Goal: Task Accomplishment & Management: Use online tool/utility

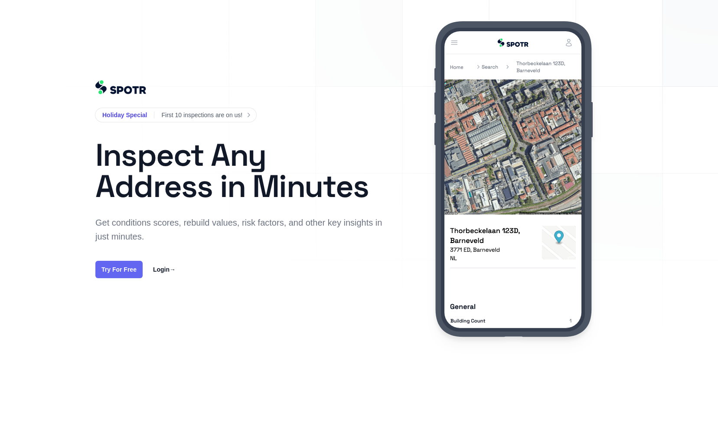
click at [108, 266] on link "Try For Free" at bounding box center [118, 269] width 47 height 17
click at [166, 269] on link "Login →" at bounding box center [164, 269] width 23 height 10
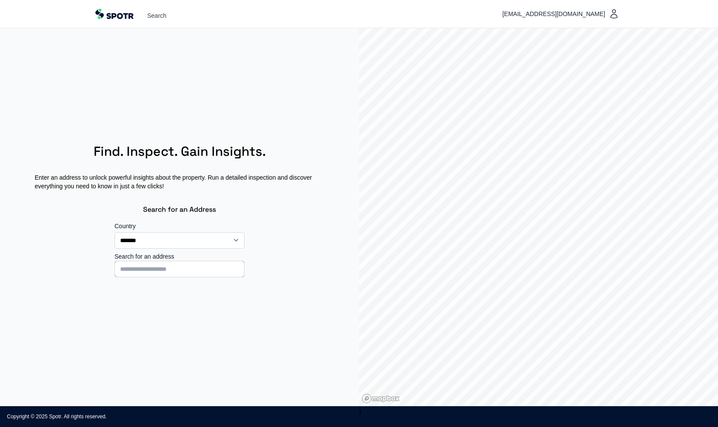
select select "**"
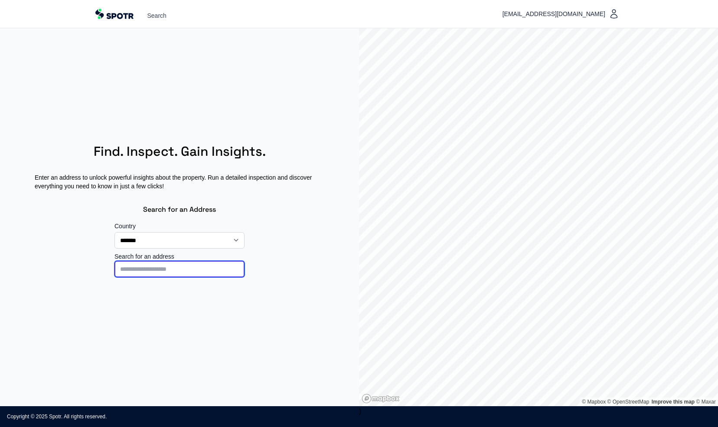
click at [186, 268] on input at bounding box center [179, 269] width 130 height 16
type input "**********"
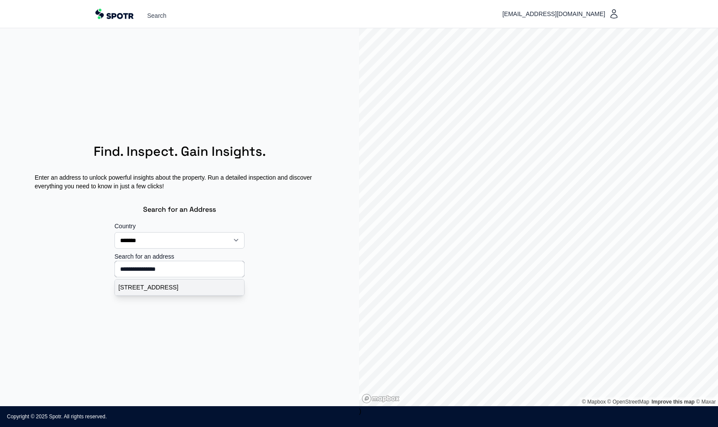
click at [178, 289] on p "Haesackerlaan 73, Heiloo, Nederland" at bounding box center [179, 287] width 122 height 9
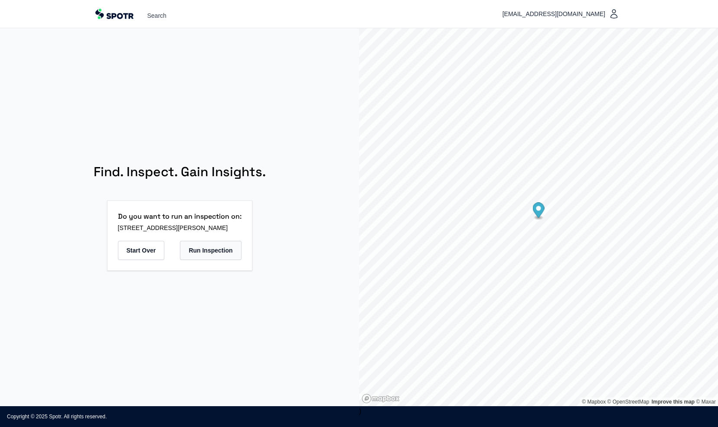
click at [209, 251] on button "Run Inspection" at bounding box center [210, 250] width 61 height 19
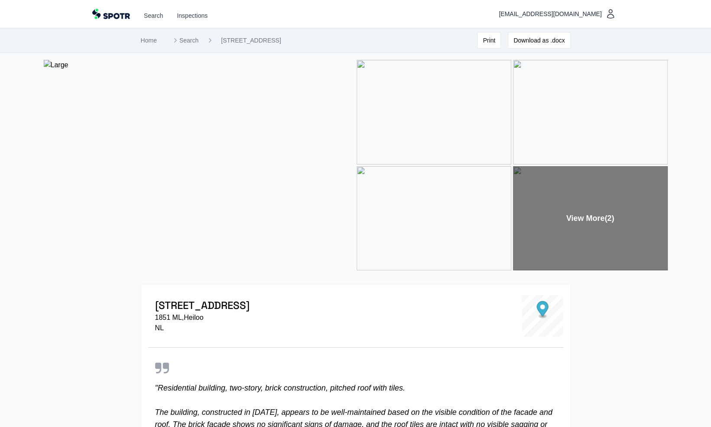
click at [470, 127] on img at bounding box center [434, 112] width 155 height 104
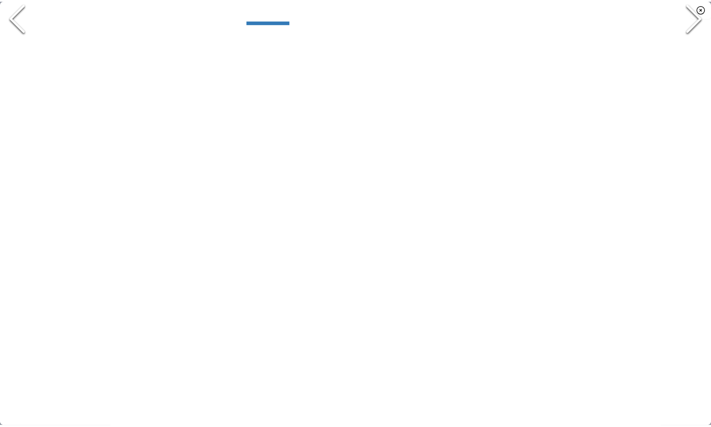
scroll to position [33, 0]
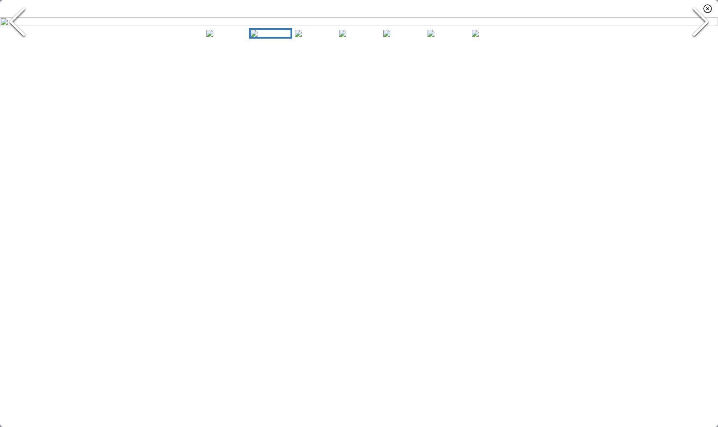
click at [705, 35] on polyline "Next Slide" at bounding box center [700, 22] width 13 height 26
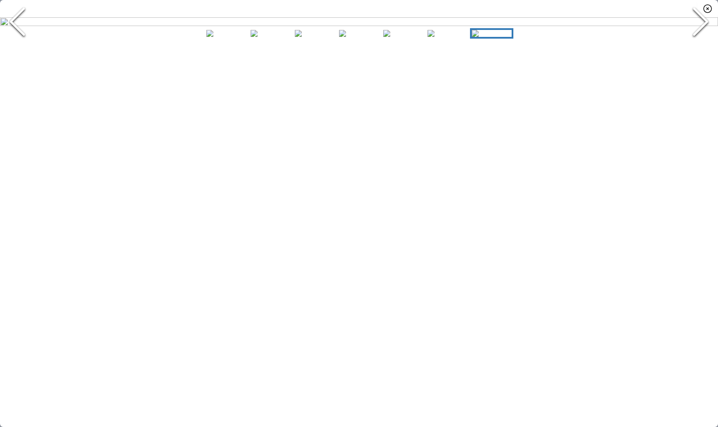
click at [705, 35] on polyline "Next Slide" at bounding box center [700, 22] width 13 height 26
click at [708, 8] on icon "button" at bounding box center [708, 9] width 8 height 8
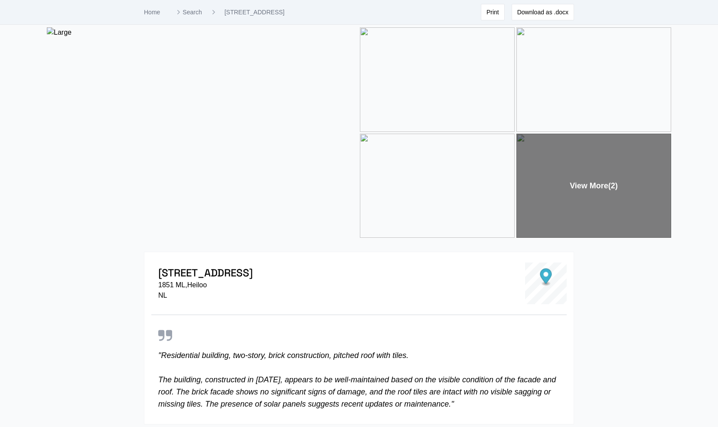
click at [708, 8] on div "Home Search Haesackerlaan 73, Heiloo Print Download as .docx" at bounding box center [359, 12] width 718 height 25
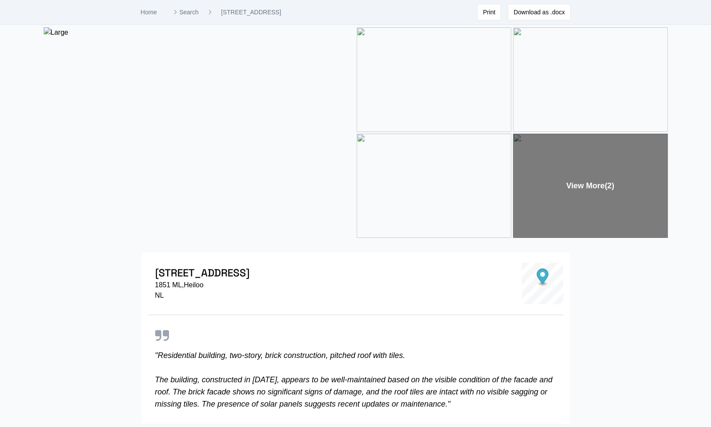
click at [273, 386] on p "" Residential building, two-story, brick construction, pitched roof with tiles.…" at bounding box center [355, 379] width 401 height 61
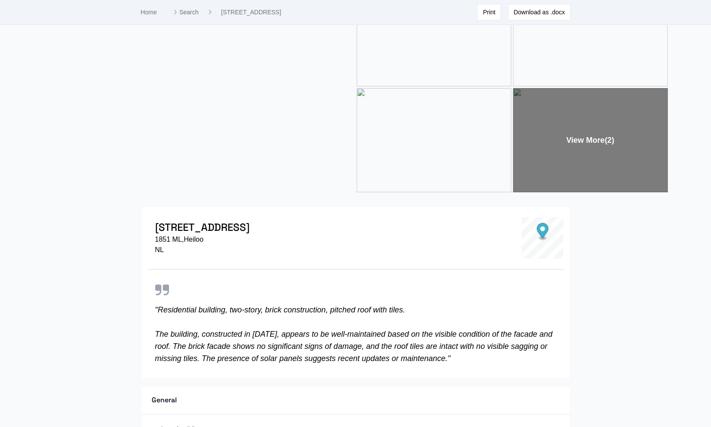
scroll to position [78, 0]
drag, startPoint x: 273, startPoint y: 386, endPoint x: 228, endPoint y: 357, distance: 53.6
click at [228, 357] on p "" Residential building, two-story, brick construction, pitched roof with tiles.…" at bounding box center [355, 334] width 401 height 61
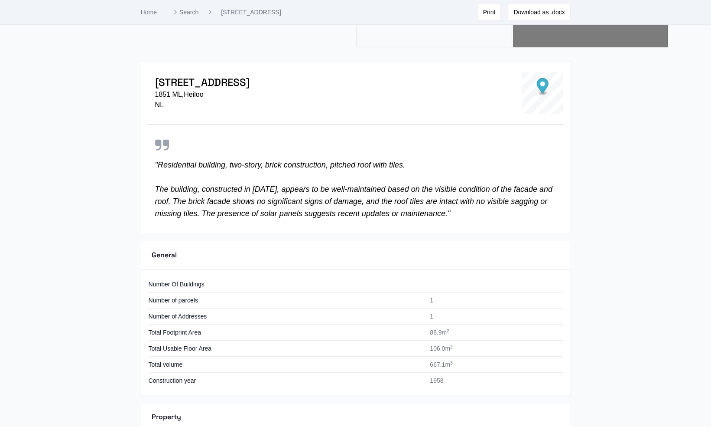
scroll to position [237, 0]
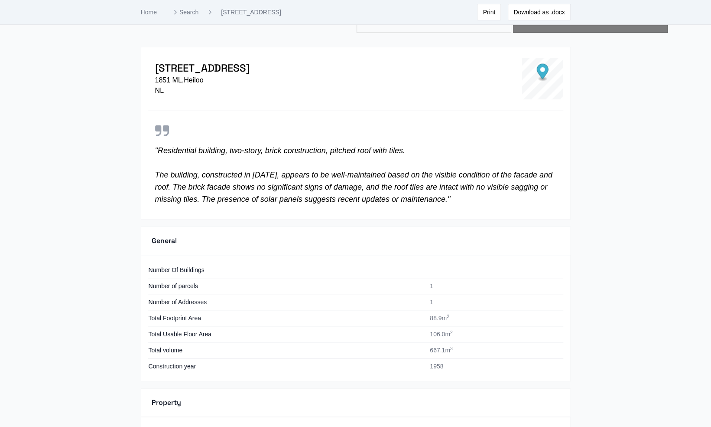
click at [421, 313] on td "Total Footprint Area" at bounding box center [286, 318] width 277 height 16
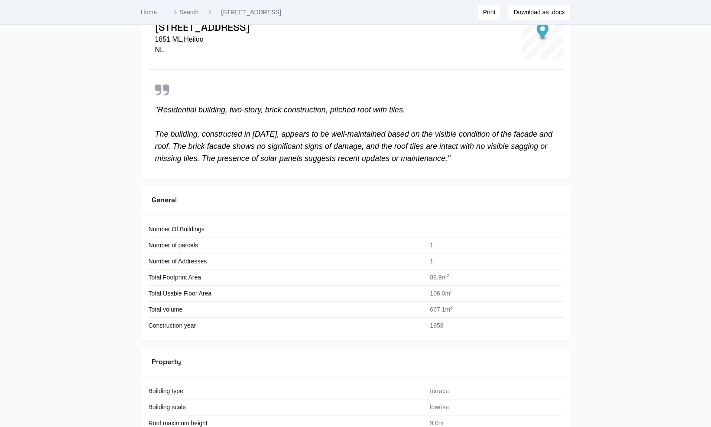
drag, startPoint x: 435, startPoint y: 365, endPoint x: 350, endPoint y: 278, distance: 121.7
click at [350, 278] on td "Total Footprint Area" at bounding box center [286, 277] width 277 height 16
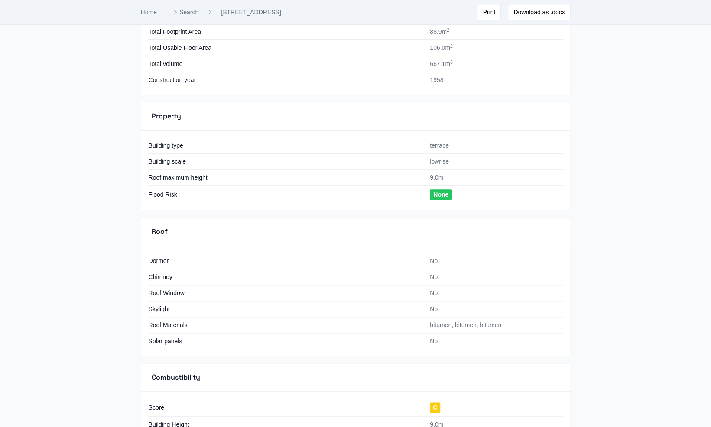
scroll to position [535, 0]
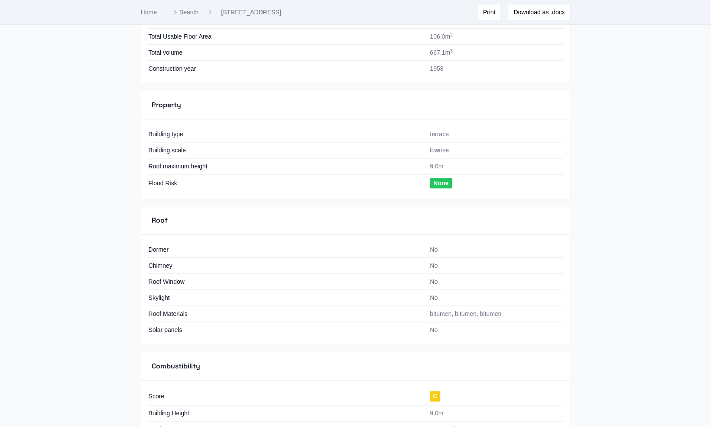
drag, startPoint x: 393, startPoint y: 311, endPoint x: 337, endPoint y: 310, distance: 55.9
click at [337, 310] on td "Roof Materials" at bounding box center [286, 314] width 277 height 16
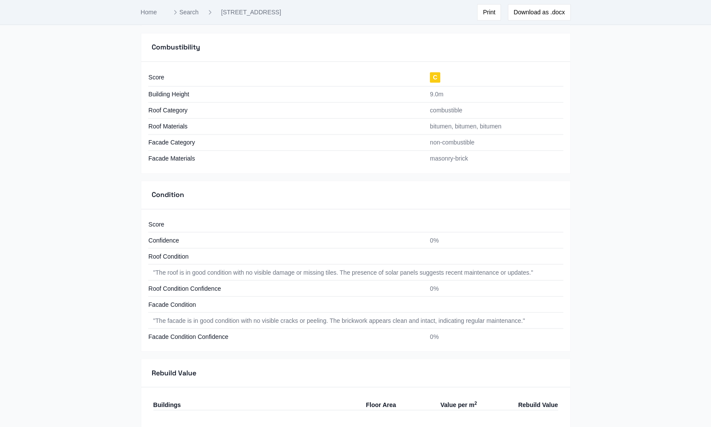
scroll to position [875, 0]
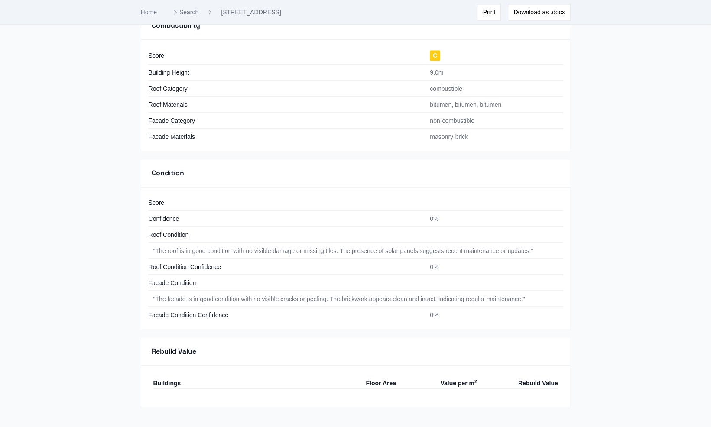
click at [226, 290] on td "" The facade is in good condition with no visible cracks or peeling. The brickw…" at bounding box center [355, 298] width 415 height 16
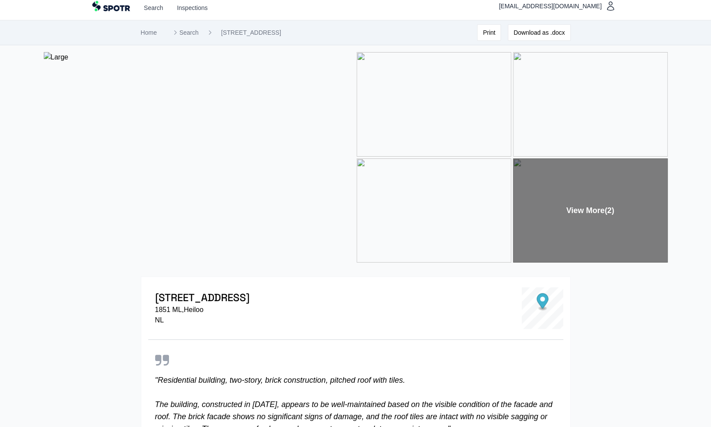
scroll to position [0, 0]
